Goal: Task Accomplishment & Management: Manage account settings

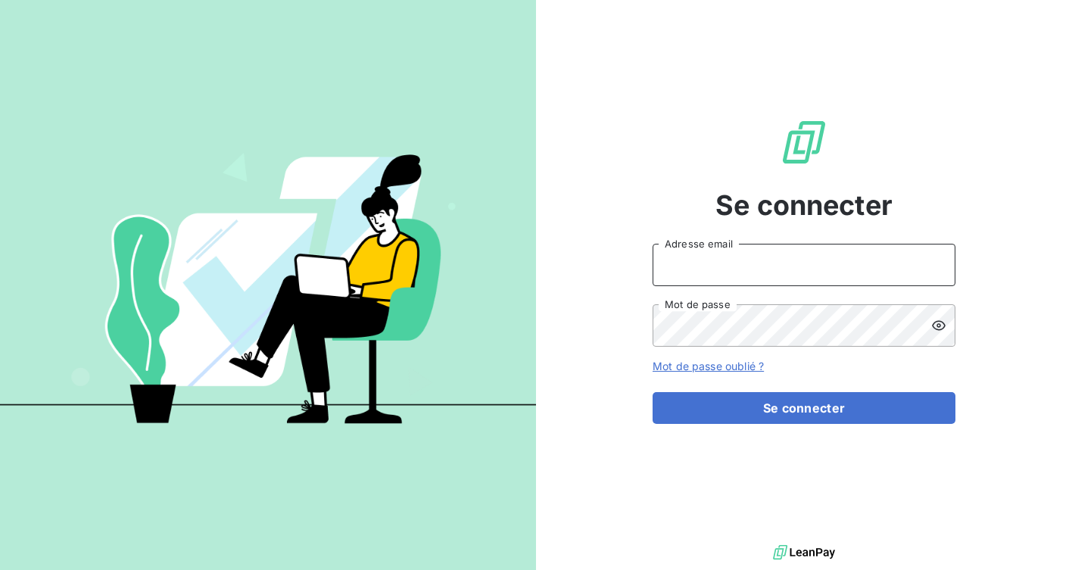
click at [781, 262] on input "Adresse email" at bounding box center [804, 265] width 303 height 42
type input "[EMAIL_ADDRESS][DOMAIN_NAME]"
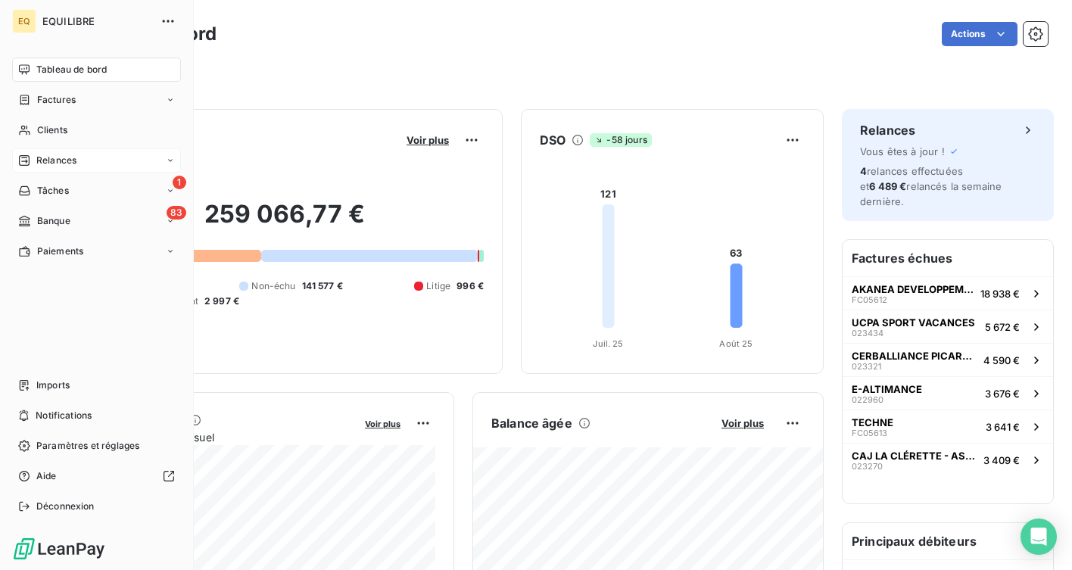
click at [63, 162] on span "Relances" at bounding box center [56, 161] width 40 height 14
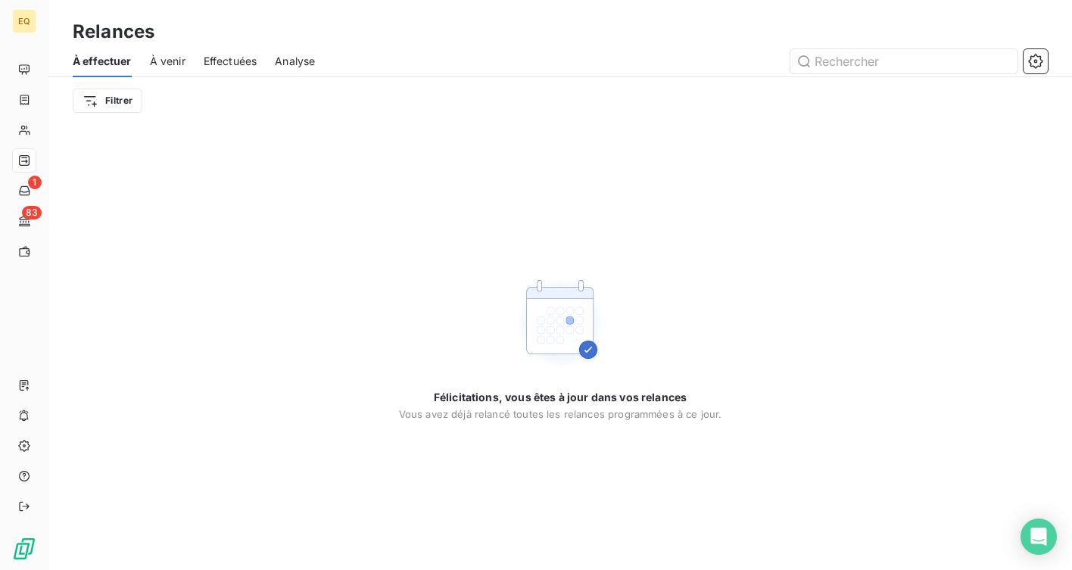
click at [240, 64] on span "Effectuées" at bounding box center [231, 61] width 54 height 15
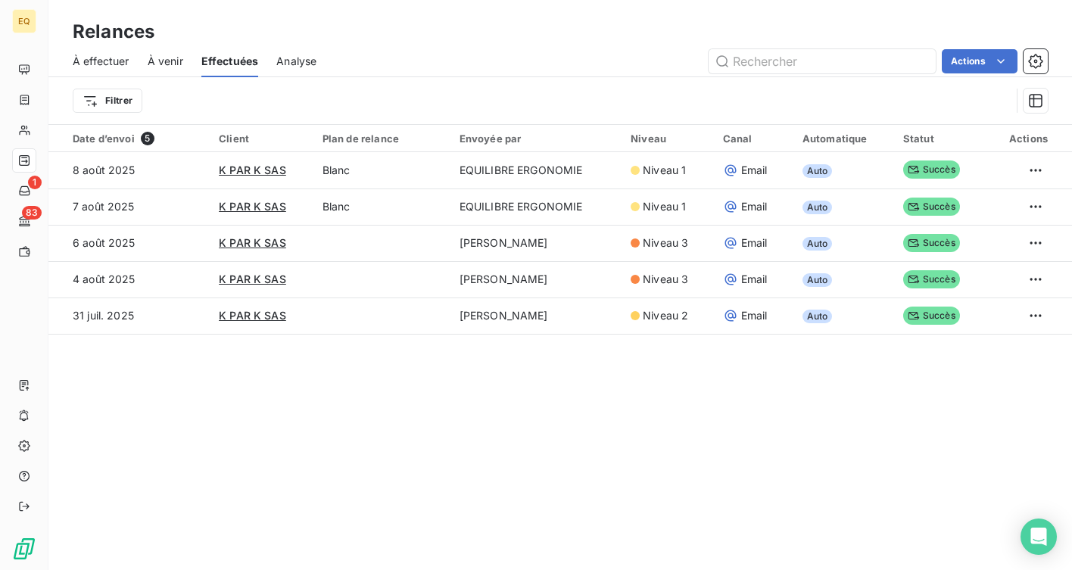
click at [102, 56] on span "À effectuer" at bounding box center [101, 61] width 57 height 15
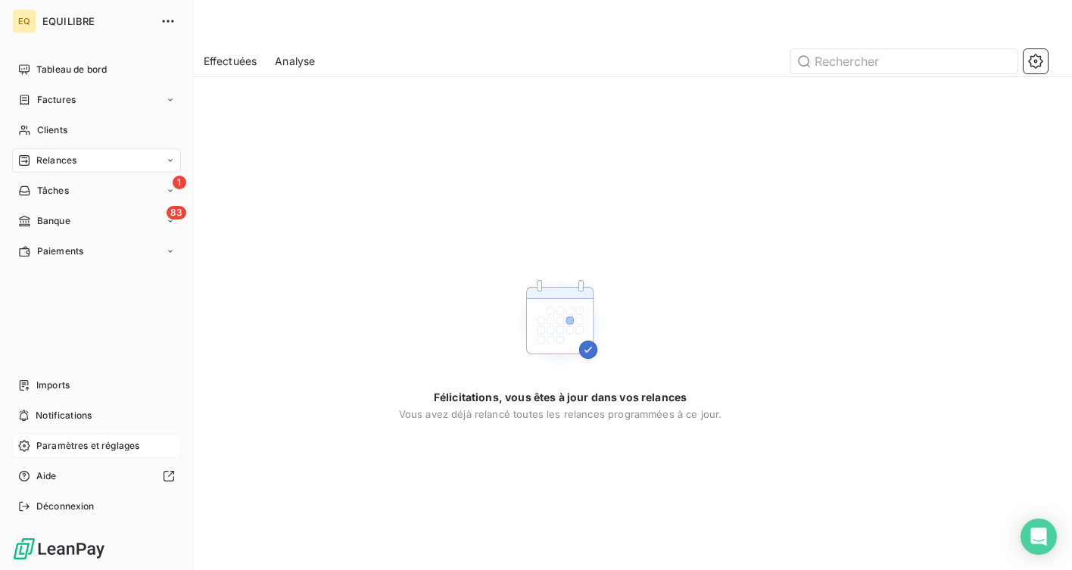
click at [49, 450] on span "Paramètres et réglages" at bounding box center [87, 446] width 103 height 14
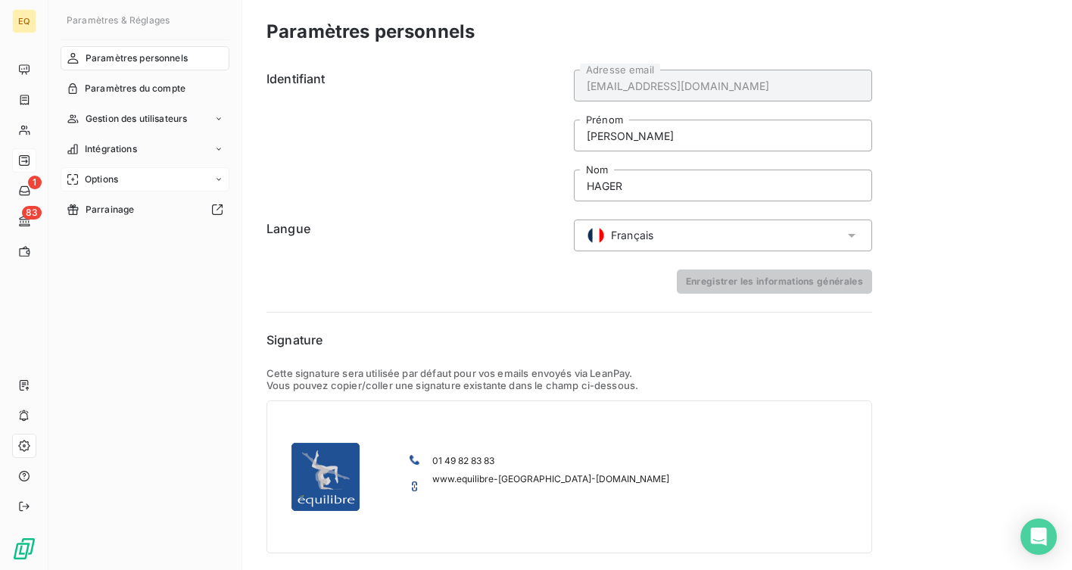
click at [117, 190] on div "Options" at bounding box center [145, 179] width 169 height 24
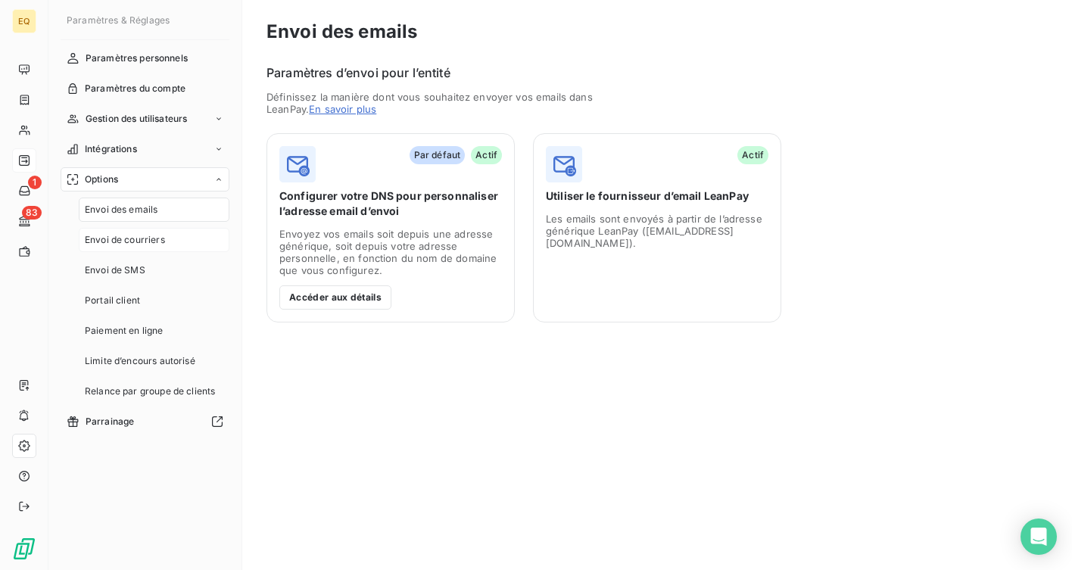
click at [137, 239] on span "Envoi de courriers" at bounding box center [125, 240] width 80 height 14
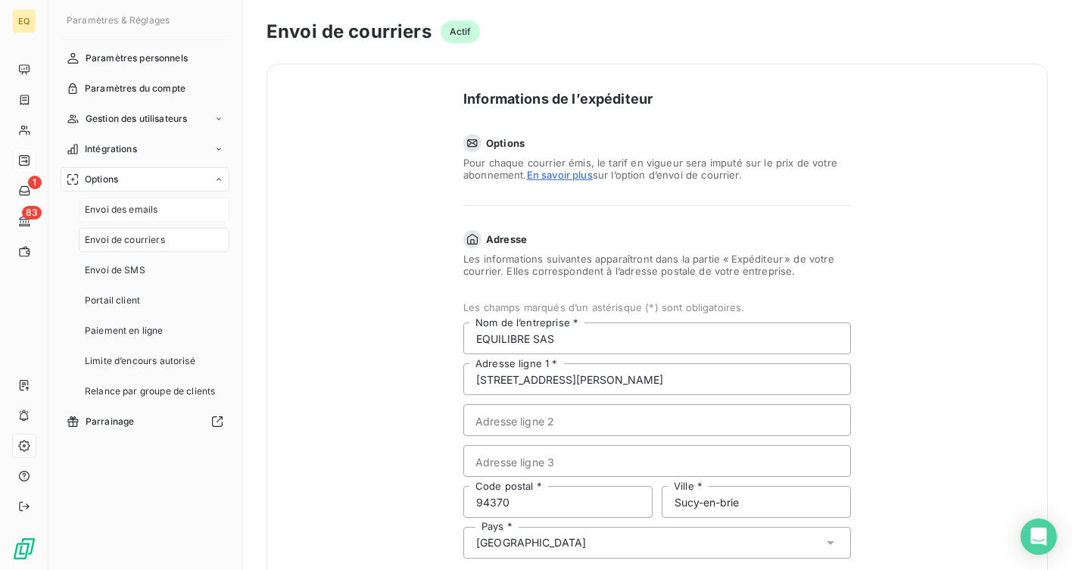
click at [161, 214] on div "Envoi des emails" at bounding box center [154, 210] width 151 height 24
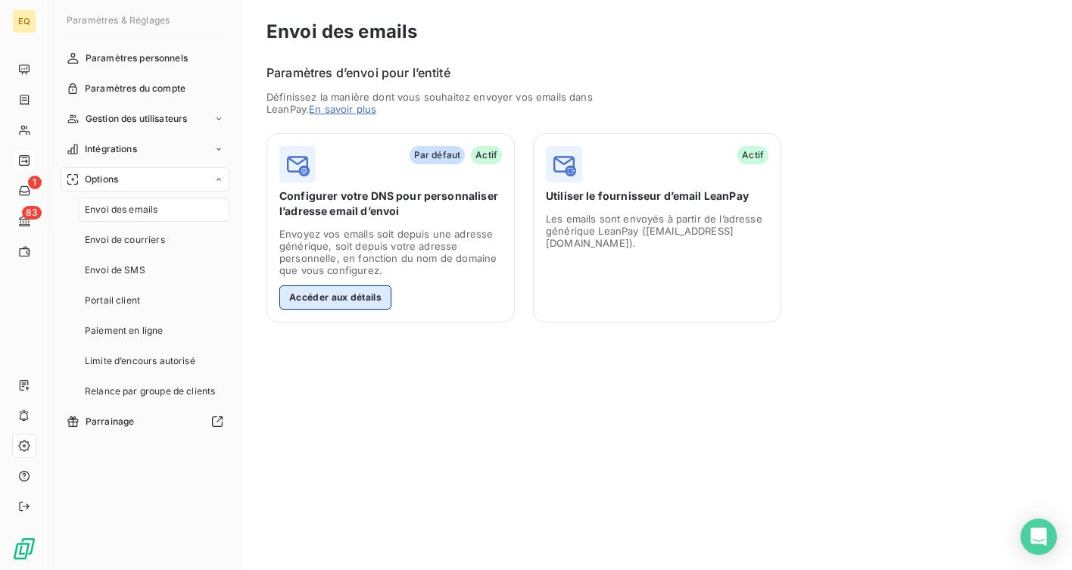
click at [364, 298] on button "Accéder aux détails" at bounding box center [335, 297] width 112 height 24
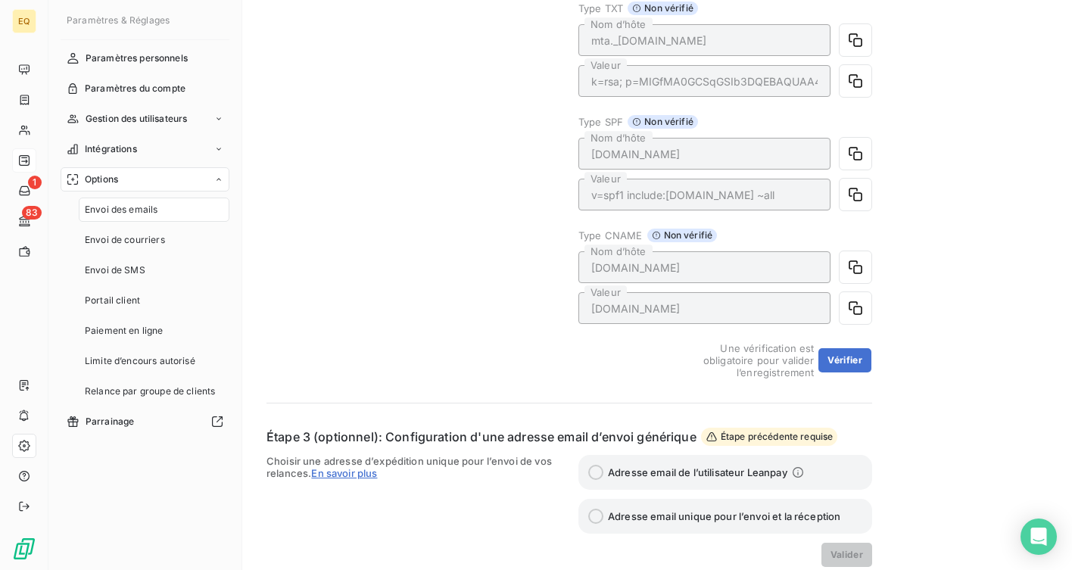
scroll to position [398, 0]
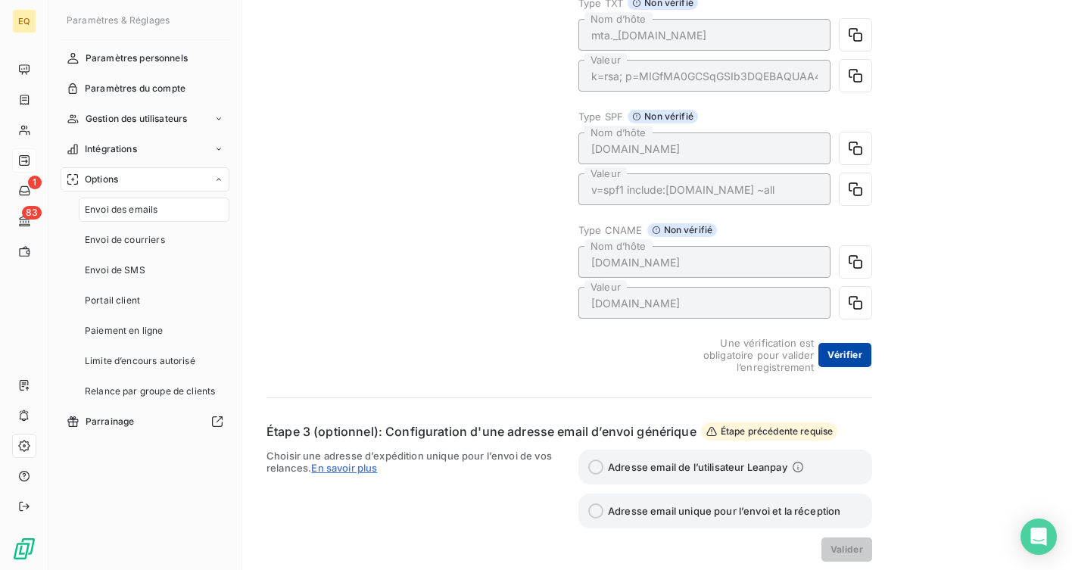
click at [850, 356] on button "Vérifier" at bounding box center [845, 355] width 53 height 24
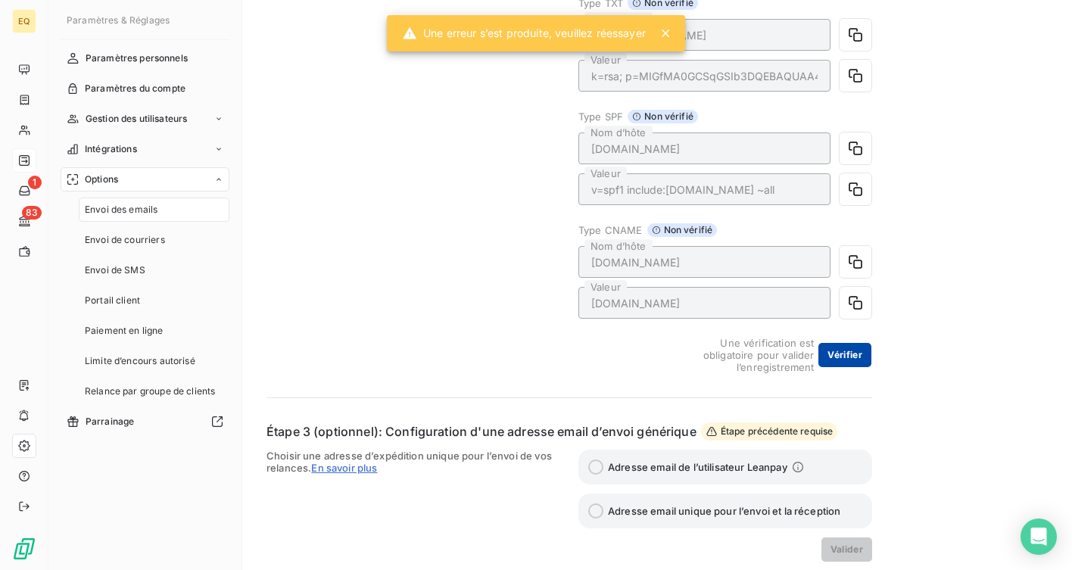
click at [850, 356] on button "Vérifier" at bounding box center [845, 355] width 53 height 24
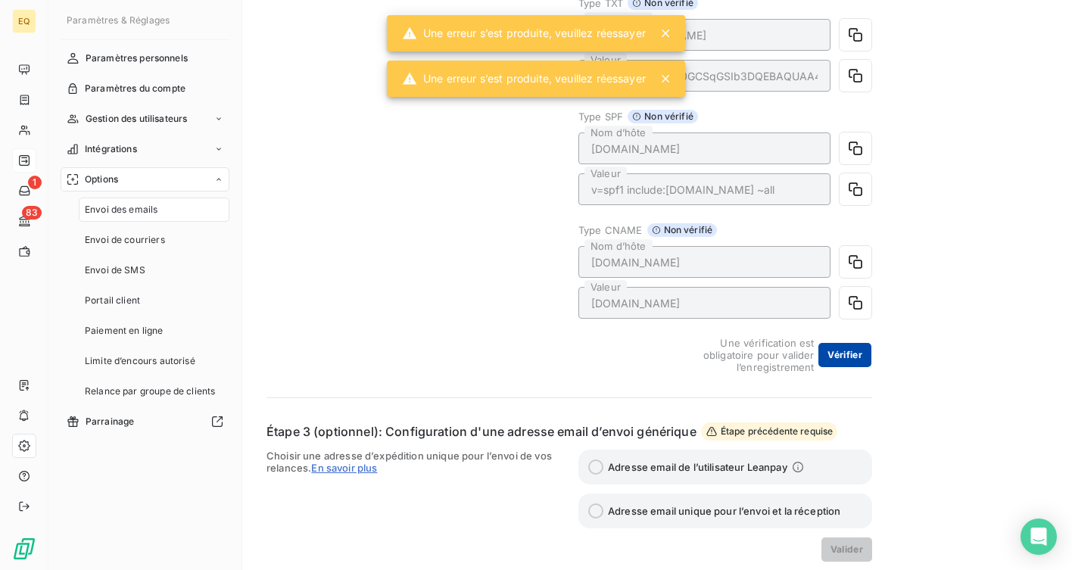
click at [850, 356] on button "Vérifier" at bounding box center [845, 355] width 53 height 24
click at [668, 76] on icon at bounding box center [666, 79] width 8 height 8
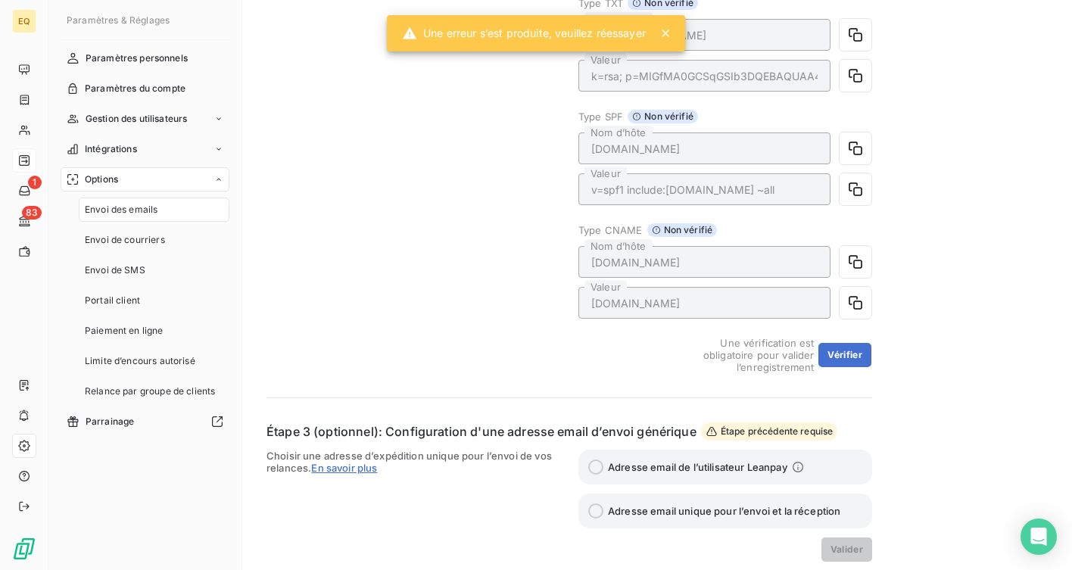
click at [669, 30] on icon at bounding box center [666, 34] width 8 height 8
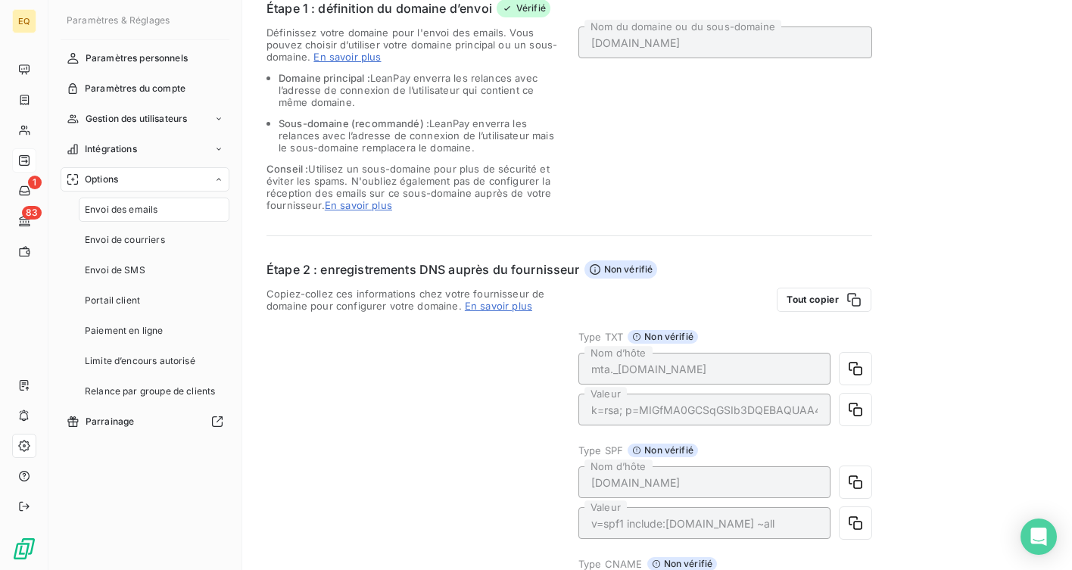
scroll to position [0, 0]
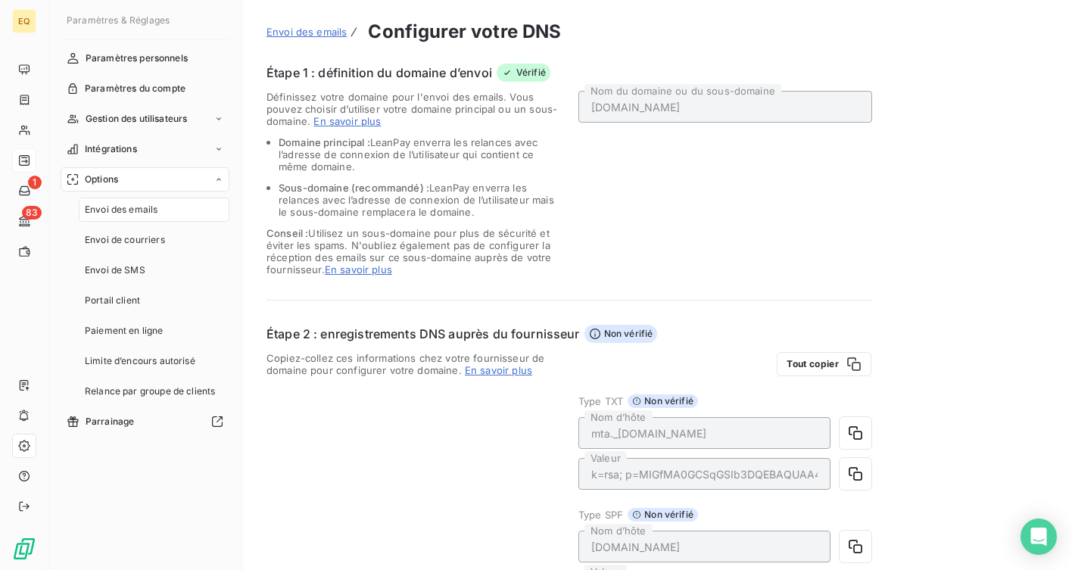
click at [494, 375] on link "En savoir plus" at bounding box center [498, 370] width 67 height 12
